Goal: Book appointment/travel/reservation

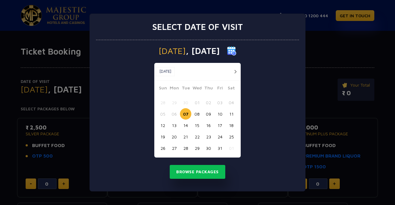
click at [208, 116] on button "09" at bounding box center [208, 113] width 11 height 11
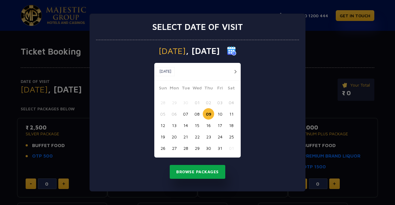
click at [195, 176] on button "Browse Packages" at bounding box center [198, 172] width 56 height 14
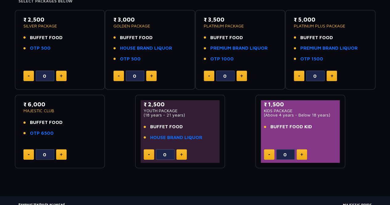
scroll to position [108, 0]
click at [303, 152] on button at bounding box center [302, 154] width 10 height 10
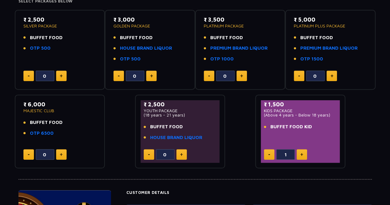
click at [303, 152] on button at bounding box center [302, 154] width 10 height 10
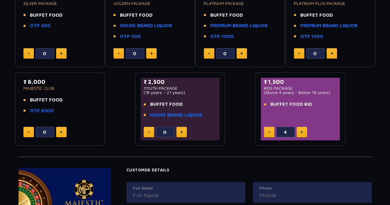
scroll to position [131, 0]
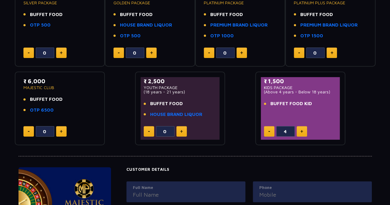
click at [270, 128] on button at bounding box center [269, 131] width 10 height 10
type input "3"
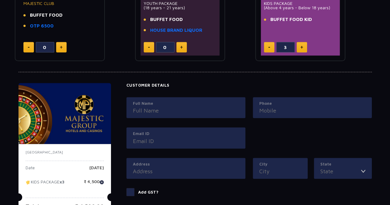
scroll to position [29, 0]
